Goal: Task Accomplishment & Management: Use online tool/utility

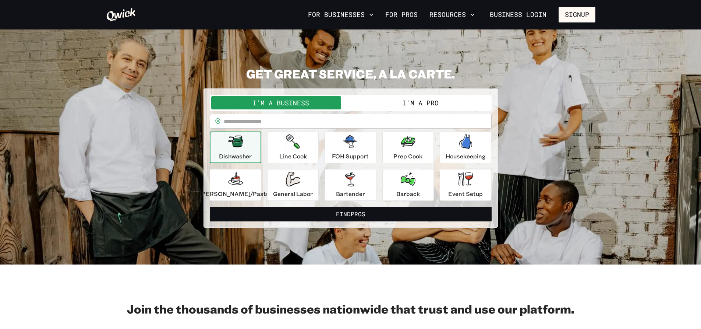
click at [413, 102] on button "I'm a Pro" at bounding box center [421, 102] width 140 height 13
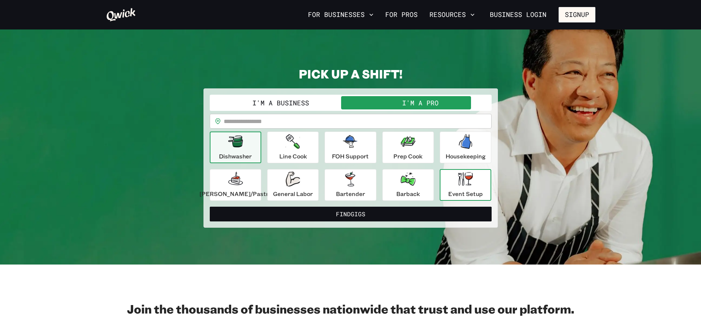
click at [457, 188] on div "Event Setup" at bounding box center [465, 185] width 35 height 27
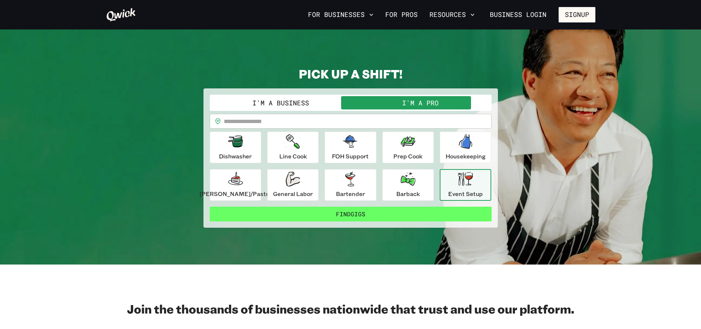
click at [365, 216] on button "Find Gigs" at bounding box center [351, 214] width 282 height 15
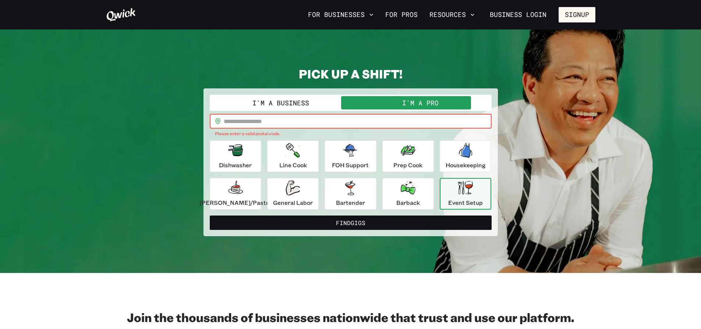
click at [292, 121] on input "text" at bounding box center [358, 121] width 268 height 15
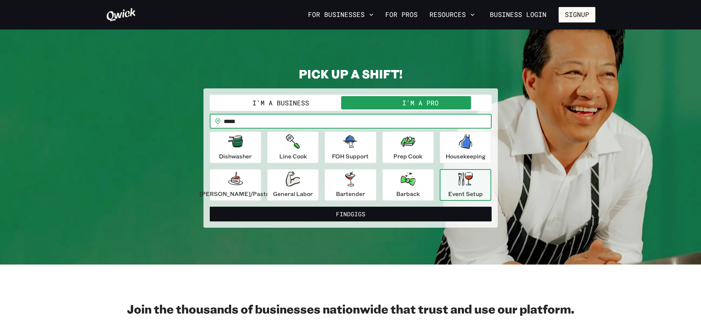
type input "*****"
click at [210, 207] on button "Find Gigs" at bounding box center [351, 214] width 282 height 15
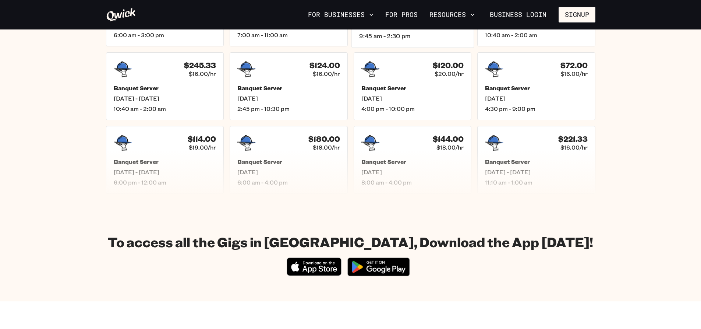
scroll to position [258, 0]
click at [300, 171] on span "[DATE]" at bounding box center [288, 172] width 107 height 8
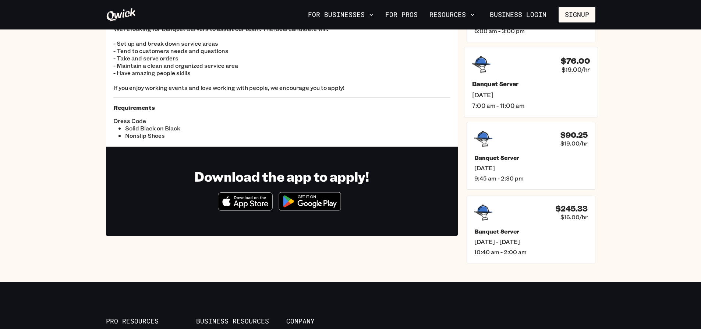
scroll to position [110, 0]
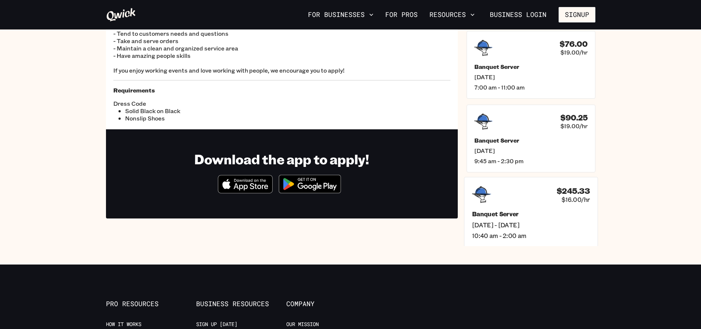
click at [560, 221] on span "[DATE] - [DATE]" at bounding box center [531, 225] width 118 height 8
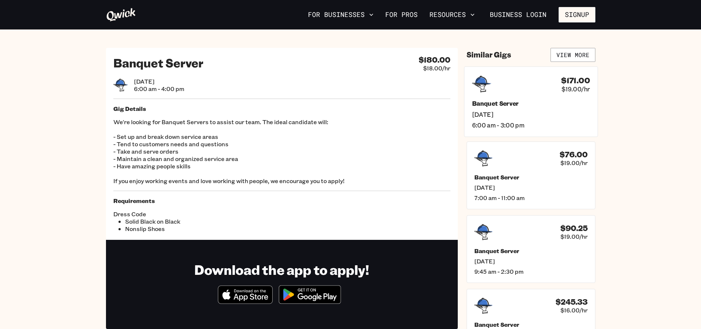
click at [547, 112] on span "[DATE]" at bounding box center [531, 114] width 118 height 8
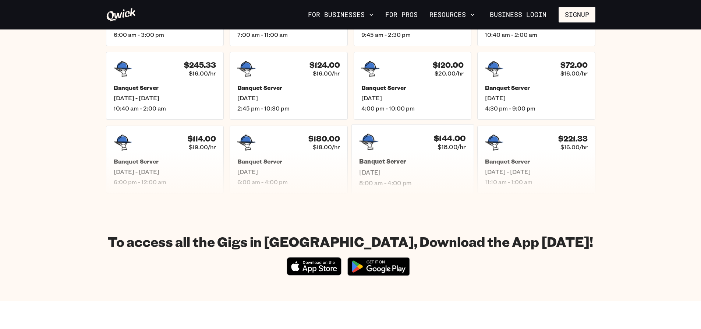
click at [427, 171] on span "[DATE]" at bounding box center [412, 172] width 107 height 8
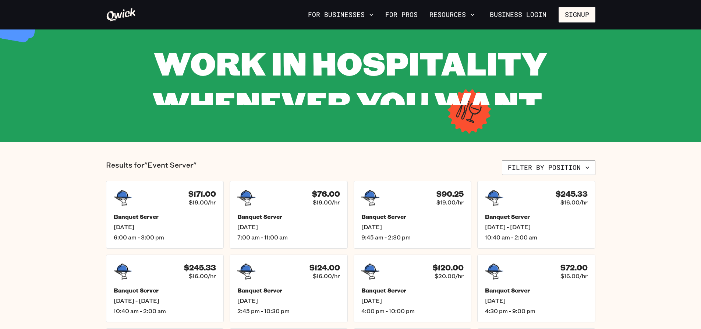
scroll to position [37, 0]
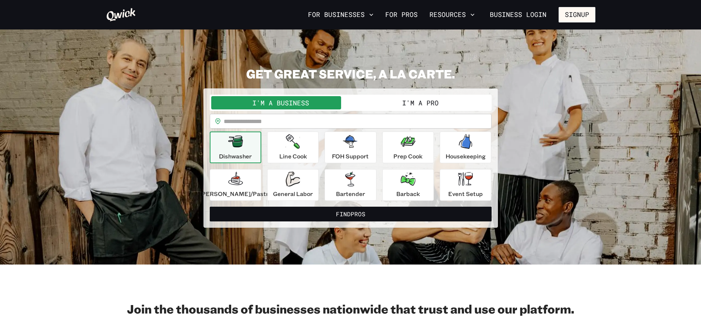
click at [247, 151] on div "Dishwasher" at bounding box center [235, 147] width 33 height 27
click at [423, 102] on button "I'm a Pro" at bounding box center [421, 102] width 140 height 13
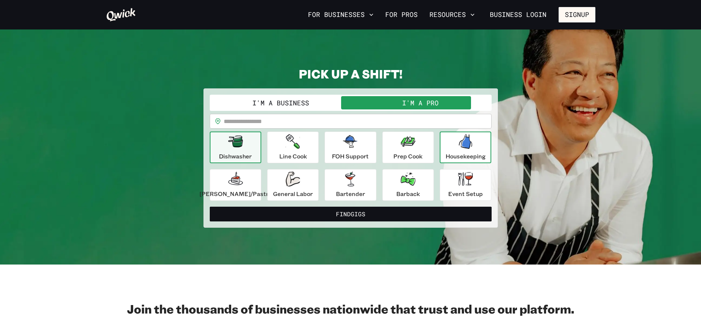
click at [458, 150] on div "Housekeeping" at bounding box center [466, 147] width 40 height 27
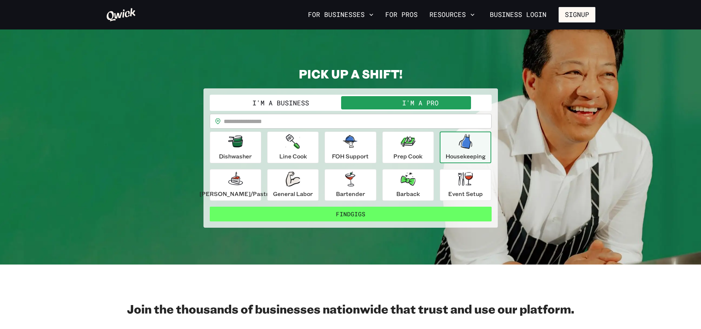
click at [376, 214] on button "Find Gigs" at bounding box center [351, 214] width 282 height 15
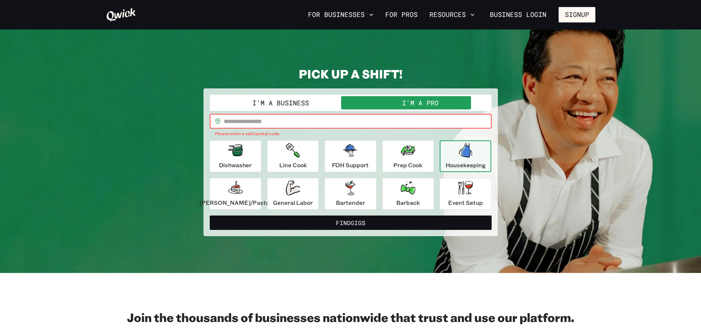
click at [334, 117] on input "text" at bounding box center [358, 121] width 268 height 15
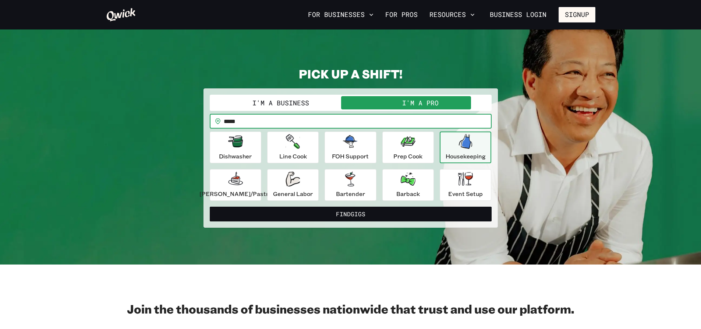
type input "*****"
click at [210, 207] on button "Find Gigs" at bounding box center [351, 214] width 282 height 15
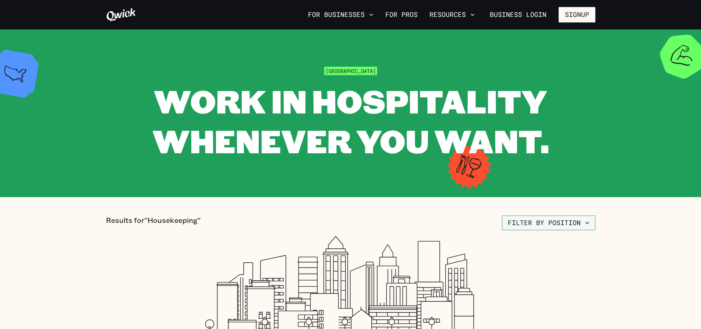
click at [563, 221] on button "Filter by position" at bounding box center [549, 222] width 94 height 15
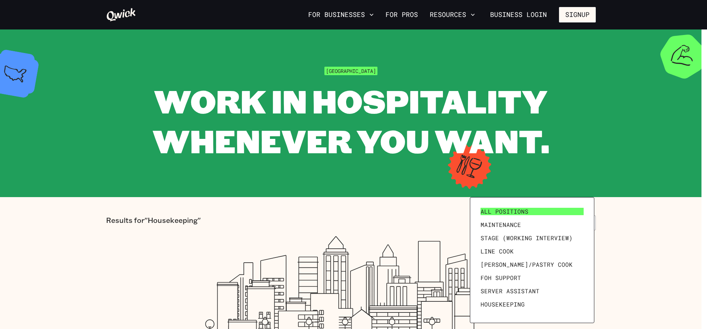
click at [537, 212] on link "All Positions" at bounding box center [532, 211] width 109 height 13
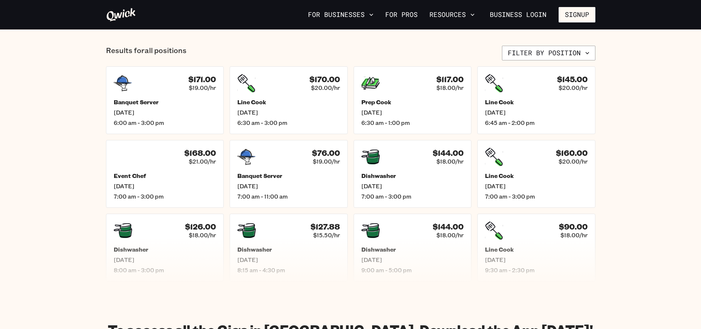
scroll to position [295, 0]
click at [443, 104] on h5 "Prep Cook" at bounding box center [412, 102] width 107 height 8
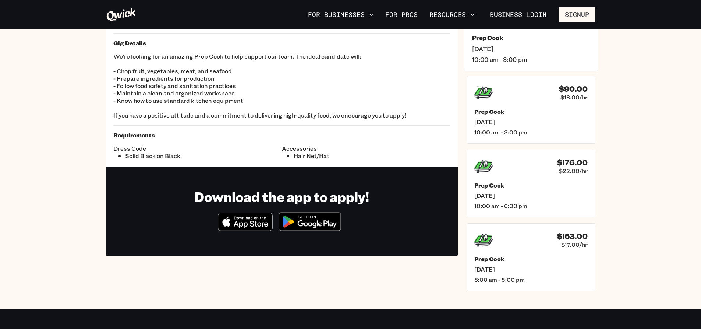
scroll to position [110, 0]
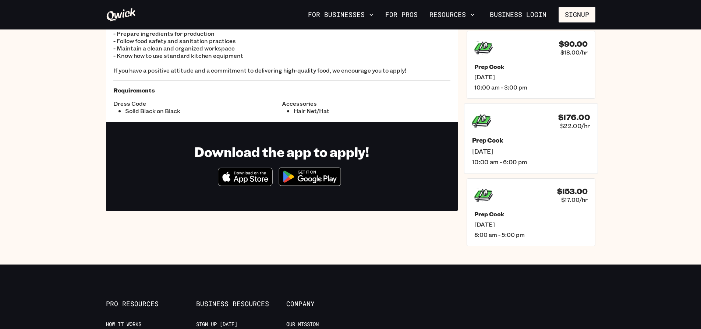
drag, startPoint x: 525, startPoint y: 138, endPoint x: 529, endPoint y: 188, distance: 50.6
click at [524, 193] on div "$153.00 $17.00/hr" at bounding box center [531, 195] width 113 height 18
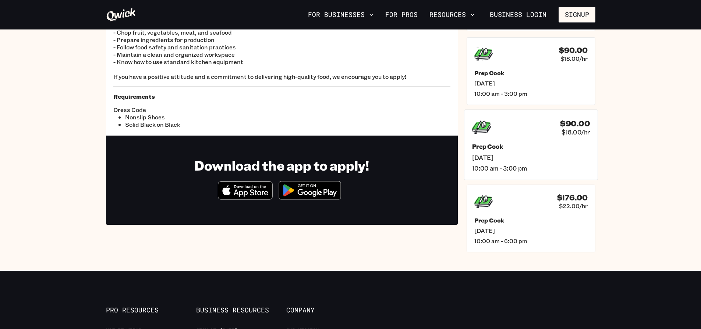
scroll to position [110, 0]
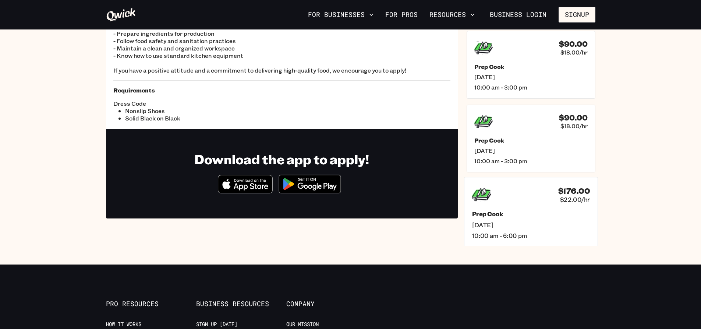
click at [543, 201] on div "$176.00 $22.00/hr" at bounding box center [531, 194] width 118 height 19
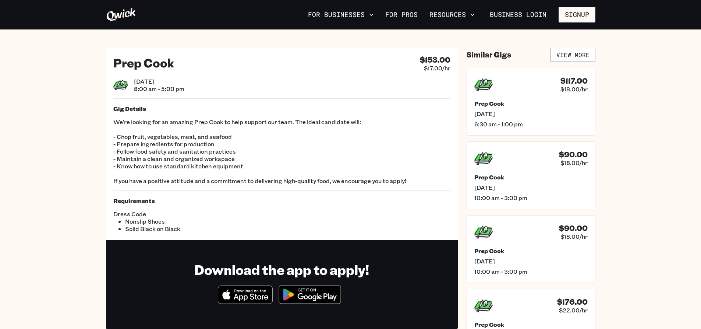
scroll to position [110, 0]
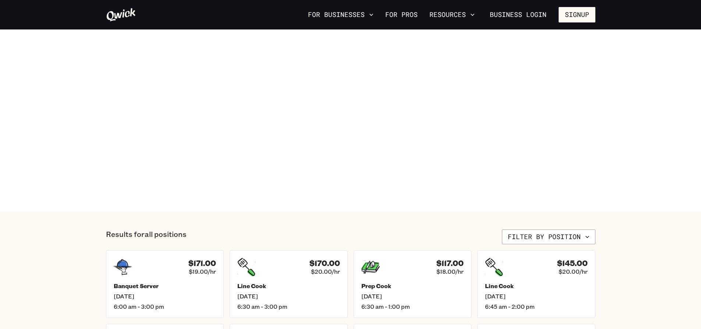
scroll to position [295, 0]
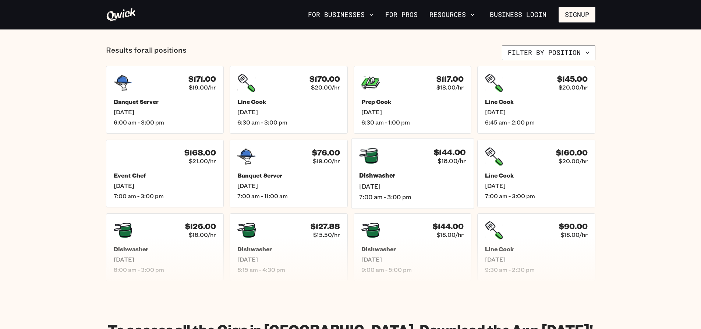
click at [431, 176] on h5 "Dishwasher" at bounding box center [412, 176] width 107 height 8
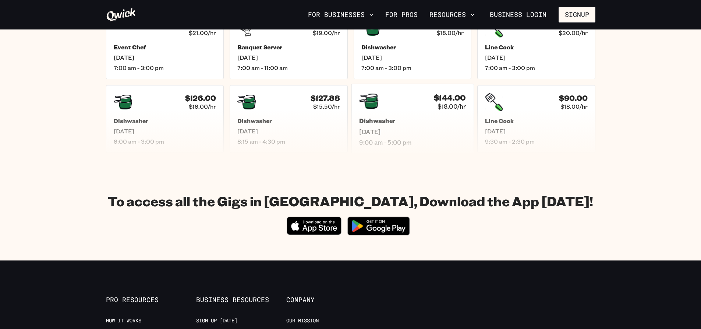
scroll to position [442, 0]
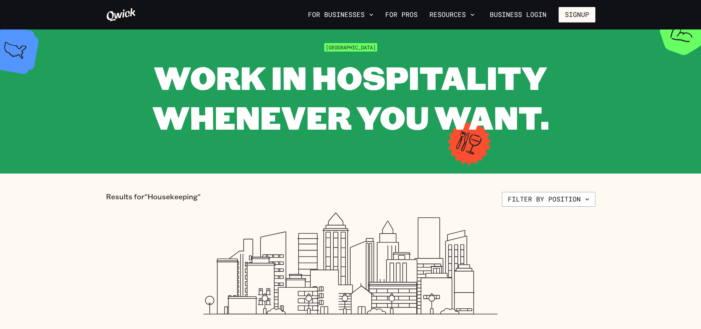
scroll to position [37, 0]
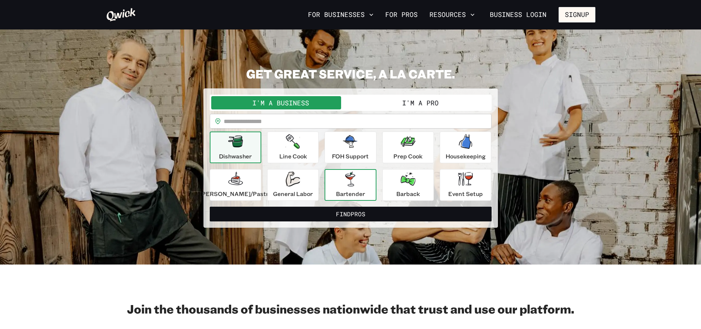
click at [353, 185] on icon "button" at bounding box center [350, 179] width 10 height 15
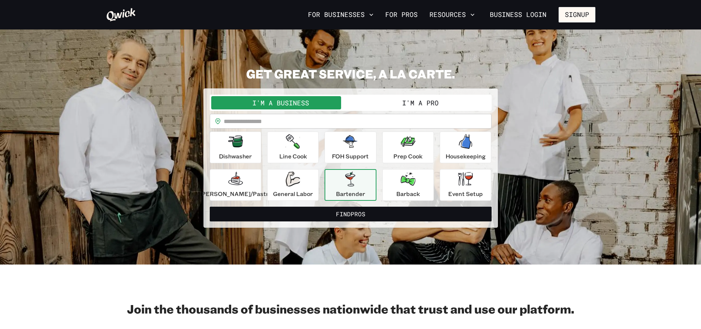
click at [401, 106] on button "I'm a Pro" at bounding box center [421, 102] width 140 height 13
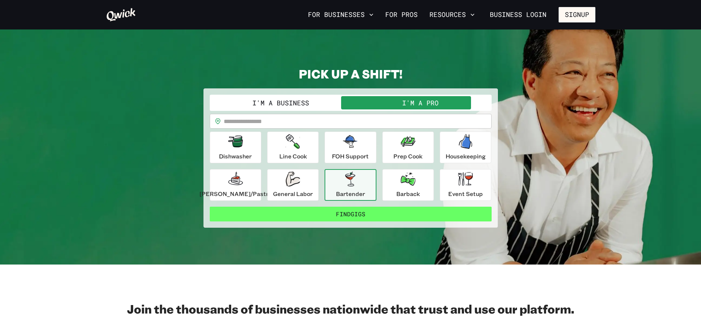
click at [346, 213] on button "Find Gigs" at bounding box center [351, 214] width 282 height 15
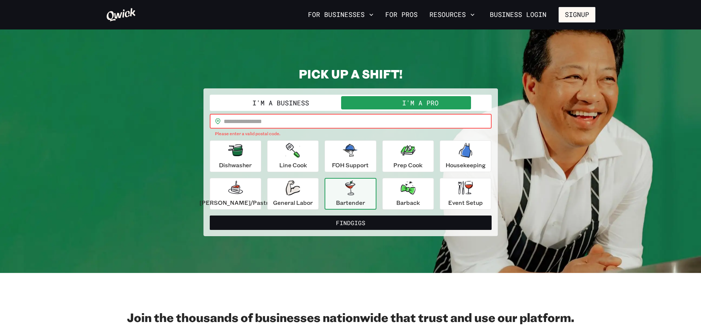
click at [343, 123] on input "text" at bounding box center [358, 121] width 268 height 15
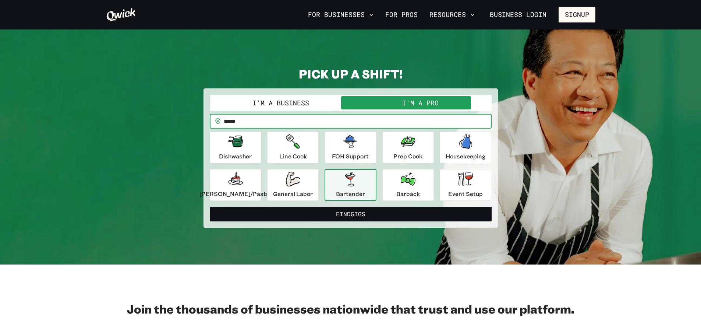
type input "*****"
click at [210, 207] on button "Find Gigs" at bounding box center [351, 214] width 282 height 15
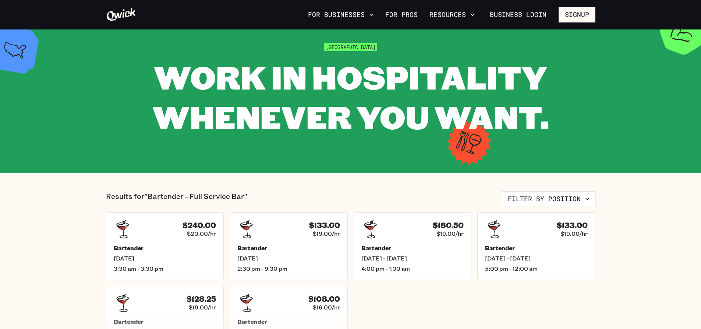
scroll to position [37, 0]
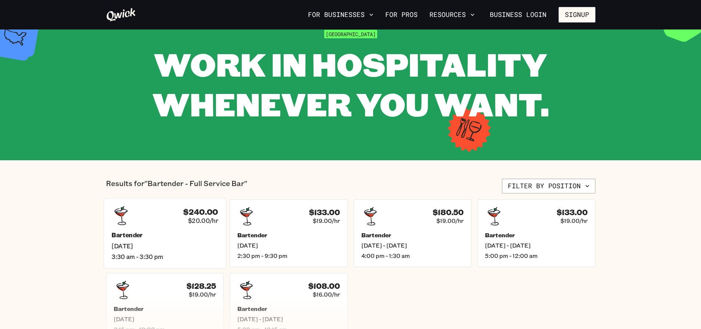
click at [185, 238] on h5 "Bartender" at bounding box center [165, 235] width 107 height 8
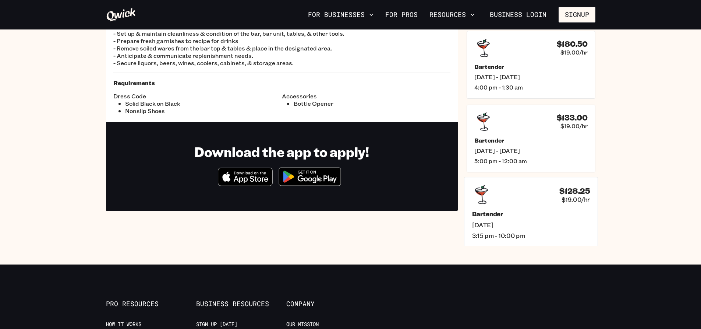
scroll to position [74, 0]
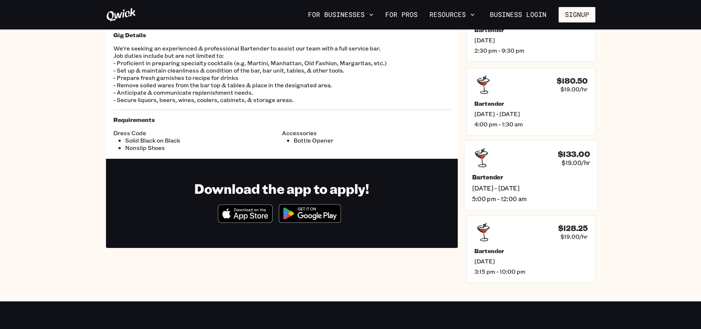
click at [562, 183] on div "Bartender [DATE] - [DATE] 5:00 pm - 12:00 am" at bounding box center [531, 187] width 118 height 29
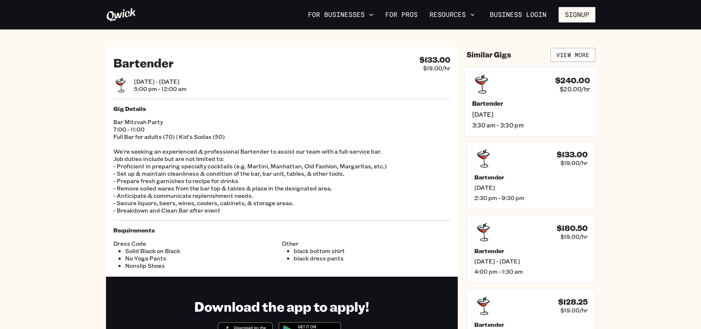
click at [539, 116] on span "[DATE]" at bounding box center [531, 114] width 118 height 8
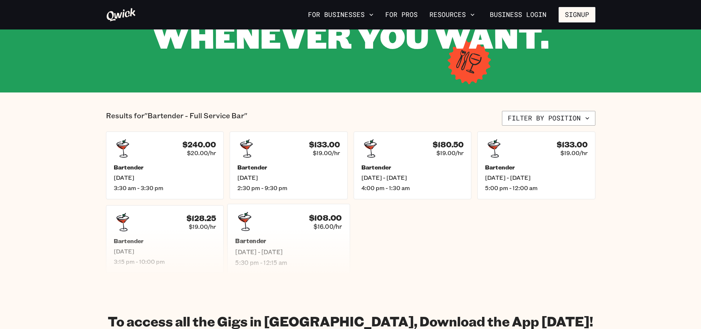
scroll to position [110, 0]
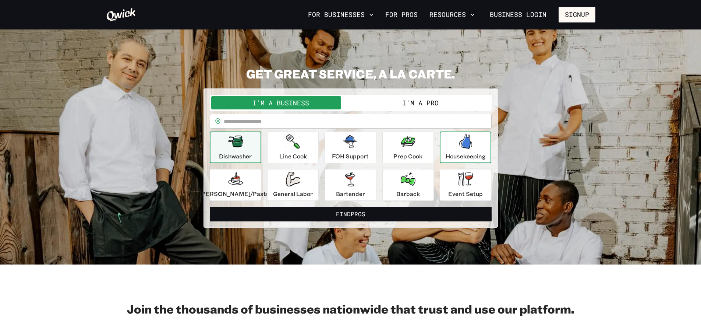
click at [459, 152] on p "Housekeeping" at bounding box center [466, 156] width 40 height 9
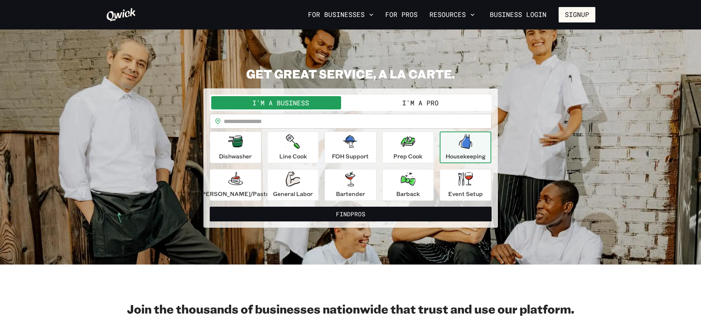
click at [409, 101] on button "I'm a Pro" at bounding box center [421, 102] width 140 height 13
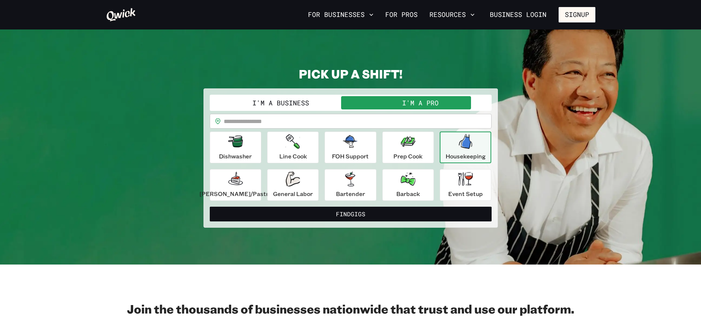
click at [459, 148] on icon "button" at bounding box center [465, 141] width 13 height 15
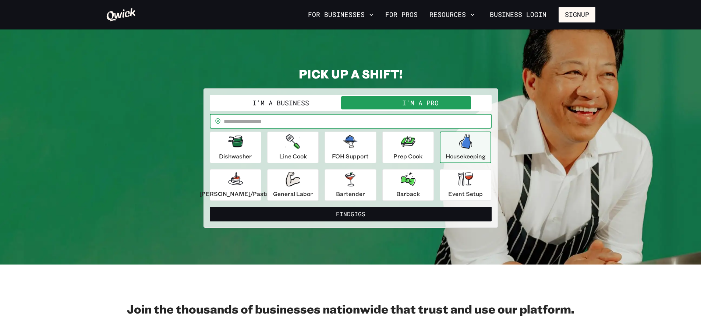
click at [390, 117] on input "text" at bounding box center [358, 121] width 268 height 15
type input "*****"
click at [210, 207] on button "Find Gigs" at bounding box center [351, 214] width 282 height 15
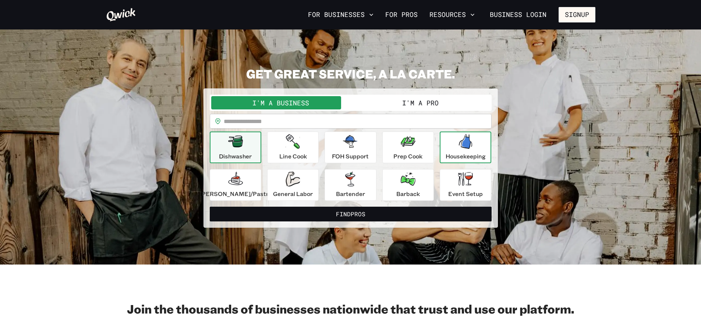
click at [471, 140] on div "Housekeeping" at bounding box center [466, 147] width 40 height 27
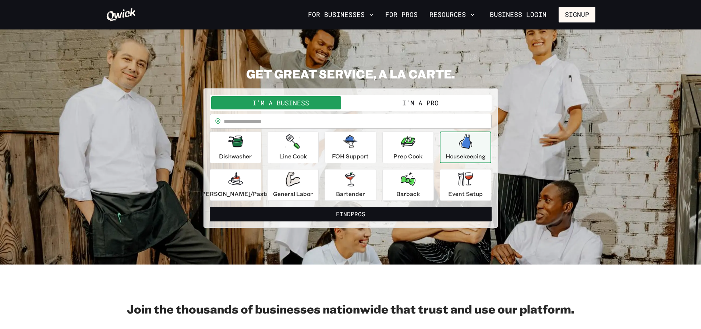
click at [416, 106] on button "I'm a Pro" at bounding box center [421, 102] width 140 height 13
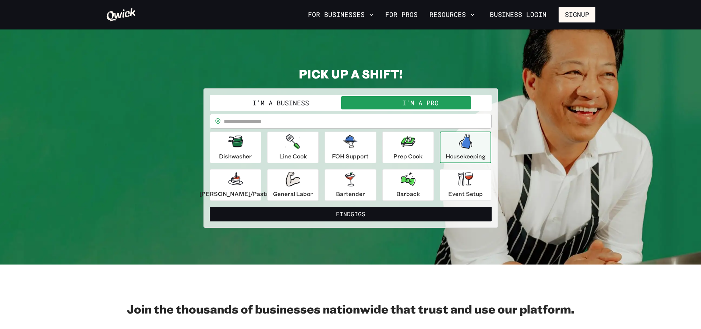
click at [399, 118] on input "text" at bounding box center [358, 121] width 268 height 15
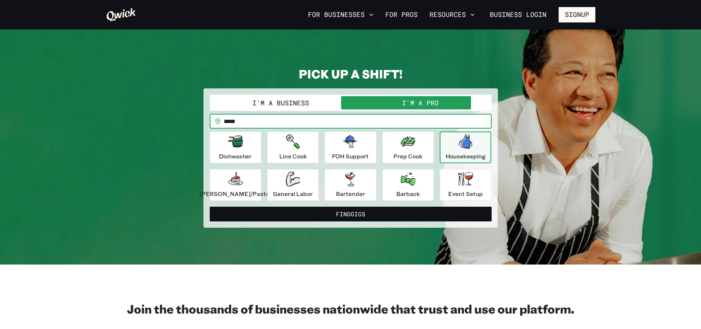
type input "*****"
click at [210, 207] on button "Find Gigs" at bounding box center [351, 214] width 282 height 15
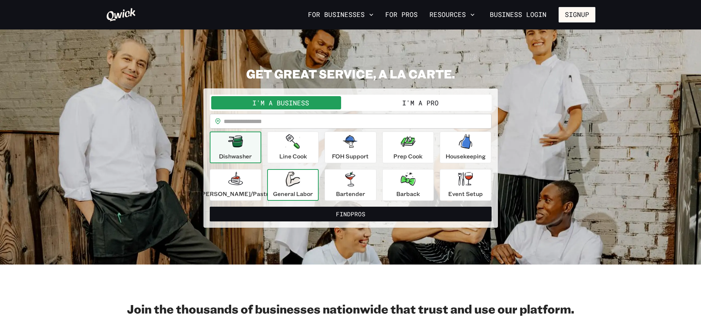
click at [311, 181] on div "General Labor" at bounding box center [293, 185] width 40 height 27
click at [425, 101] on button "I'm a Pro" at bounding box center [421, 102] width 140 height 13
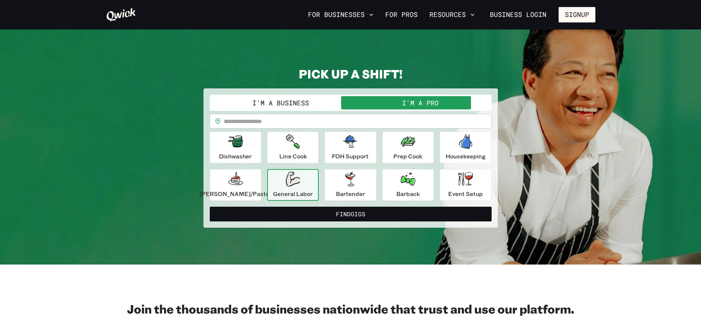
click at [406, 121] on input "text" at bounding box center [358, 121] width 268 height 15
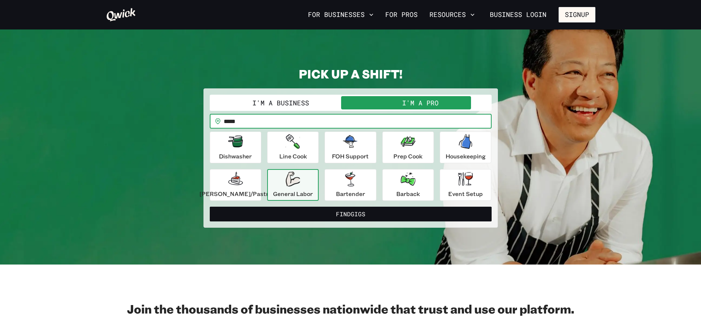
type input "*****"
click at [210, 207] on button "Find Gigs" at bounding box center [351, 214] width 282 height 15
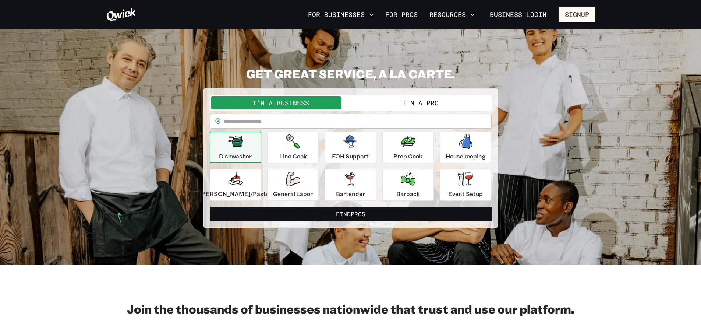
click at [434, 100] on button "I'm a Pro" at bounding box center [421, 102] width 140 height 13
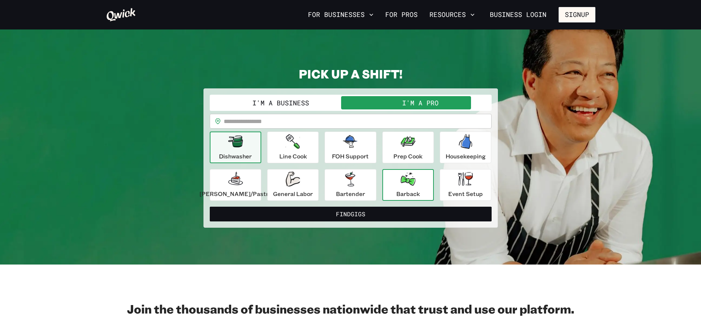
click at [413, 182] on div "Barback" at bounding box center [409, 185] width 24 height 27
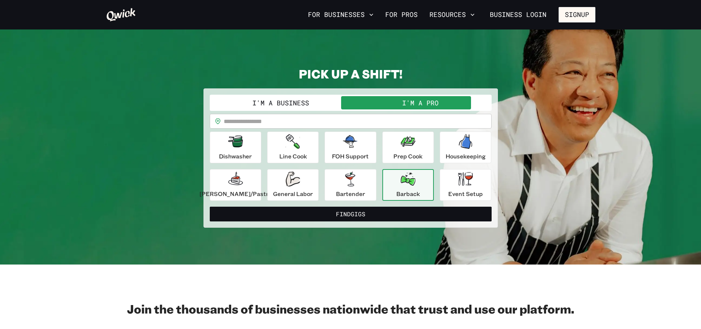
click at [358, 122] on input "text" at bounding box center [358, 121] width 268 height 15
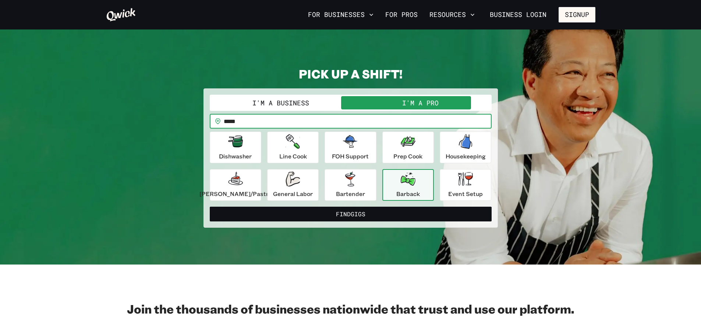
type input "*****"
click at [210, 207] on button "Find Gigs" at bounding box center [351, 214] width 282 height 15
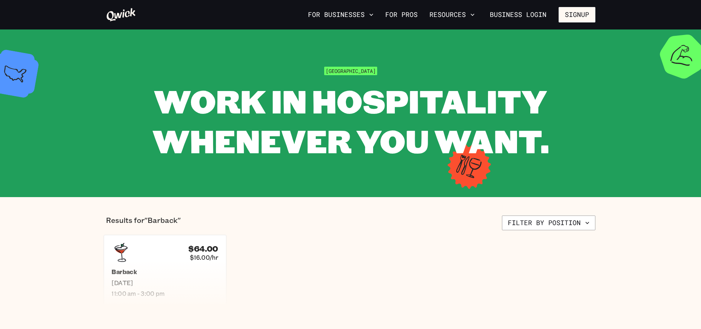
click at [177, 260] on div "$64.00 $16.00/hr" at bounding box center [165, 252] width 107 height 19
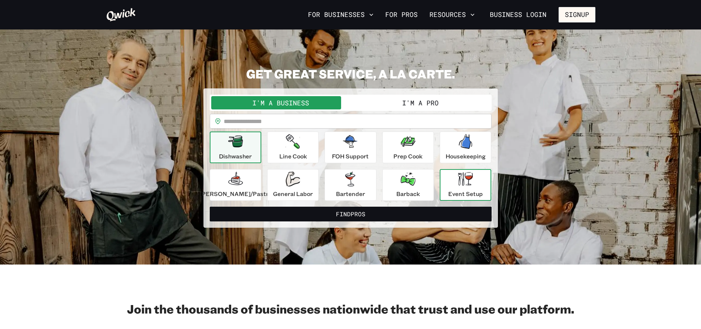
click at [458, 183] on icon "button" at bounding box center [465, 179] width 15 height 14
click at [401, 104] on button "I'm a Pro" at bounding box center [421, 102] width 140 height 13
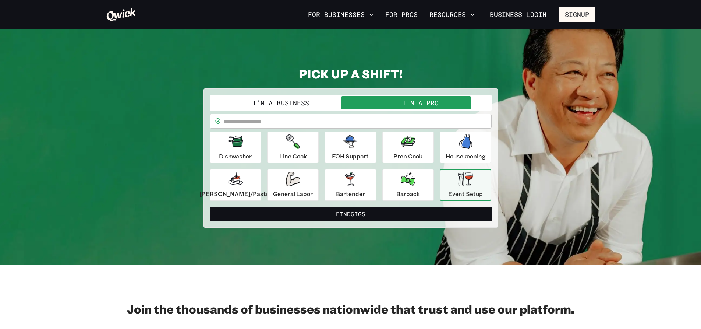
click at [381, 121] on input "text" at bounding box center [358, 121] width 268 height 15
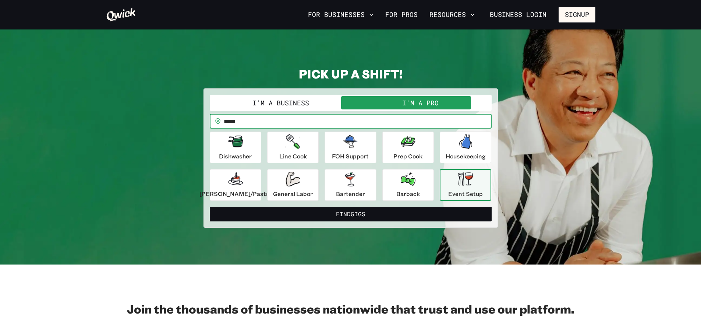
type input "*****"
click at [210, 207] on button "Find Gigs" at bounding box center [351, 214] width 282 height 15
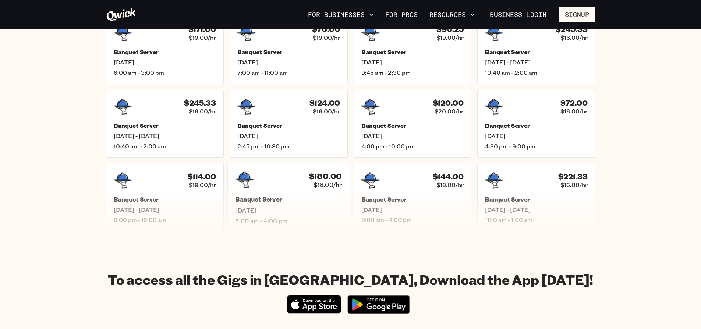
scroll to position [221, 0]
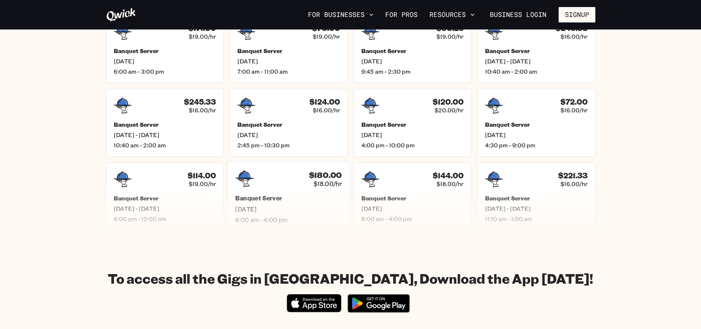
click at [302, 196] on h5 "Banquet Server" at bounding box center [288, 198] width 107 height 8
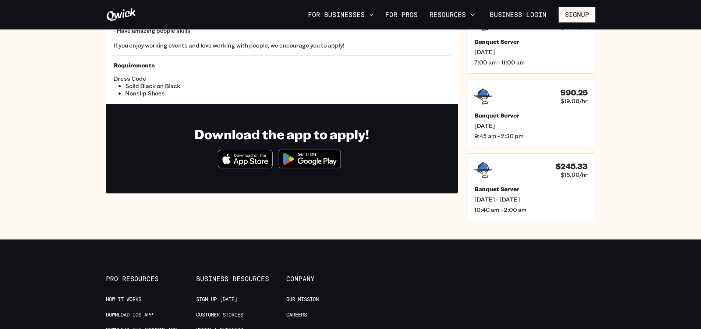
scroll to position [147, 0]
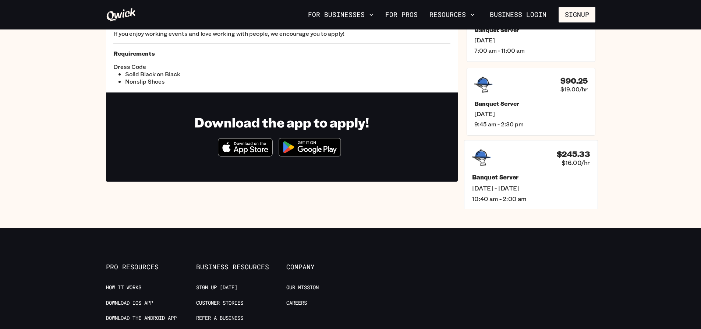
click at [556, 192] on div "Banquet Server [DATE] - [DATE] 10:40 am - 2:00 am" at bounding box center [531, 187] width 118 height 29
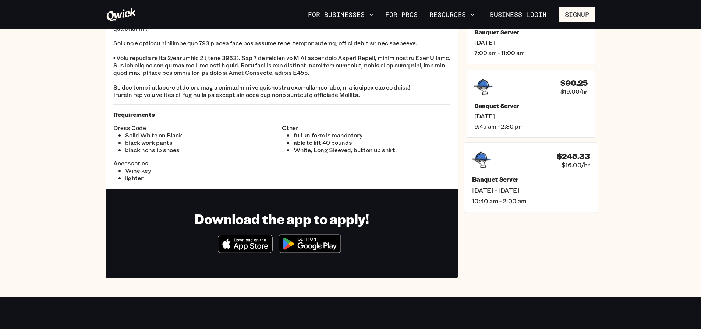
scroll to position [147, 0]
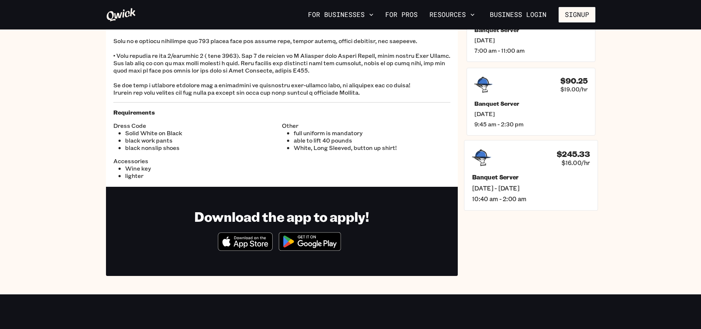
click at [551, 185] on span "[DATE] - [DATE]" at bounding box center [531, 188] width 118 height 8
